Goal: Find specific page/section: Find specific page/section

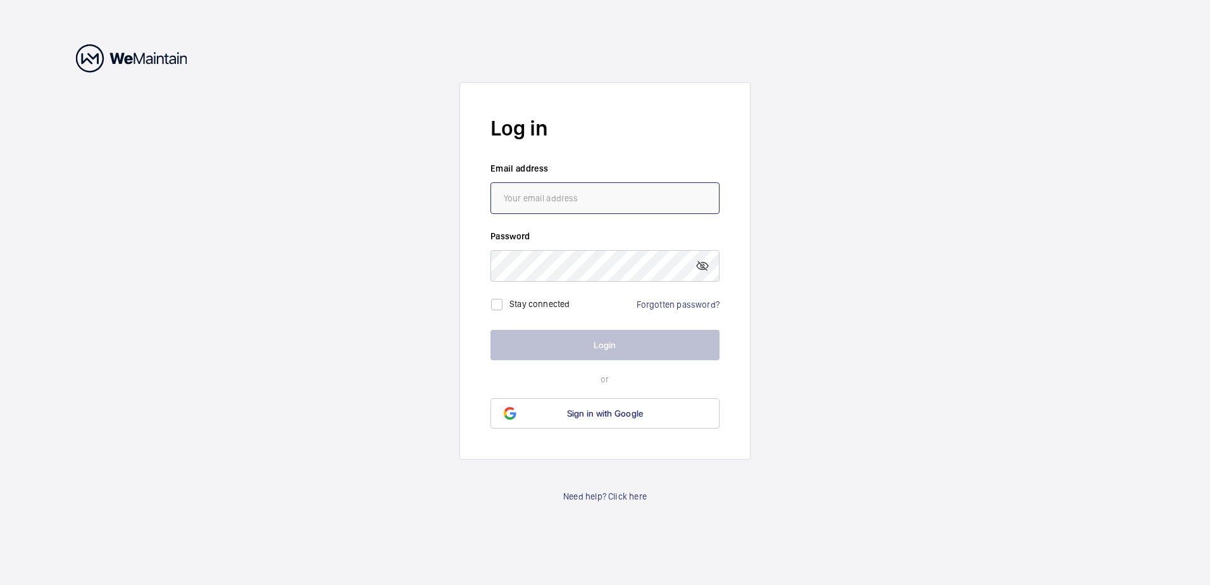
type input "[PERSON_NAME][EMAIL_ADDRESS][DOMAIN_NAME]"
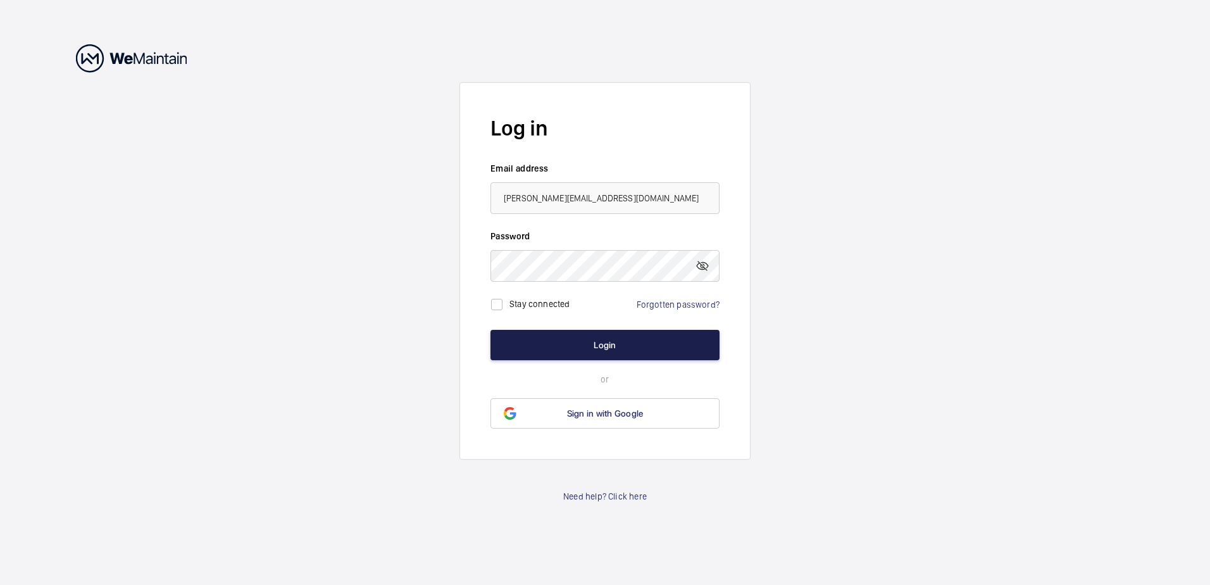
click at [604, 343] on button "Login" at bounding box center [604, 345] width 229 height 30
click at [604, 342] on button "Login" at bounding box center [604, 345] width 229 height 30
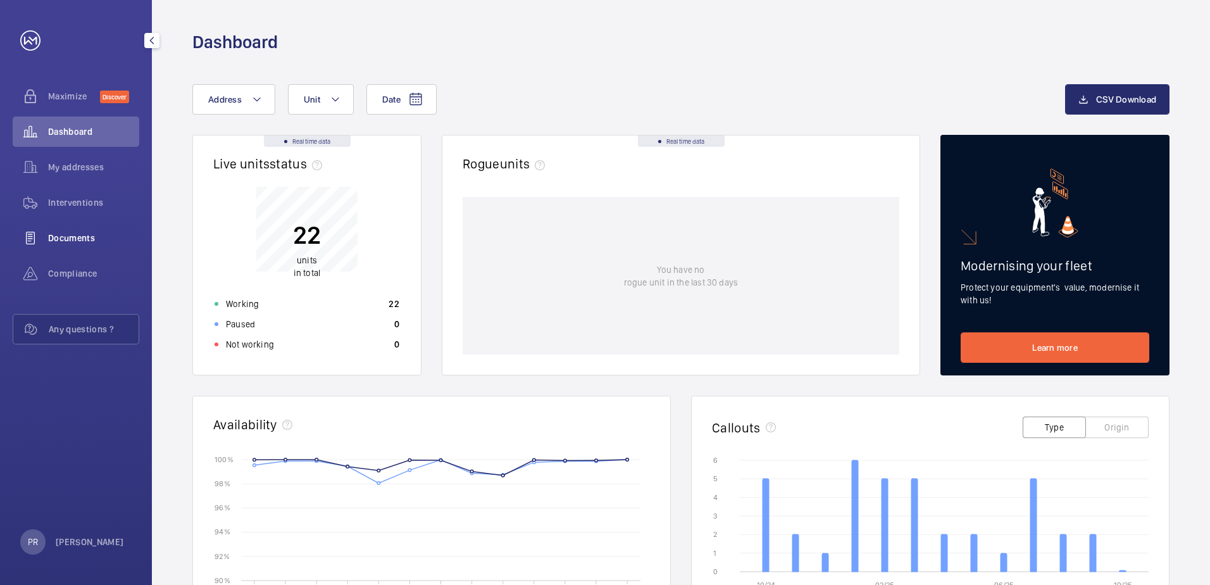
click at [63, 237] on span "Documents" at bounding box center [93, 238] width 91 height 13
